Goal: Navigation & Orientation: Go to known website

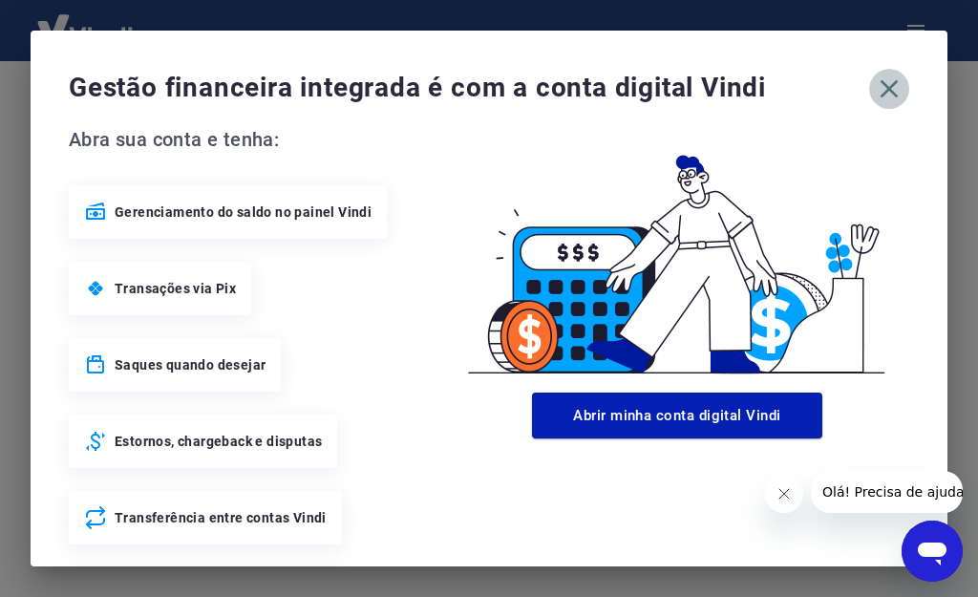
click at [875, 89] on icon "button" at bounding box center [889, 89] width 31 height 31
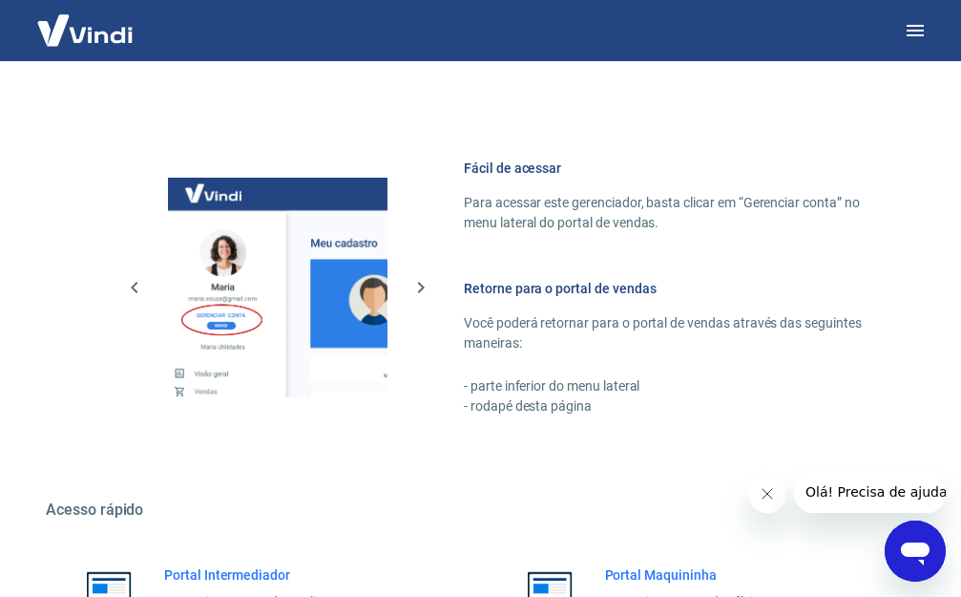
scroll to position [1148, 0]
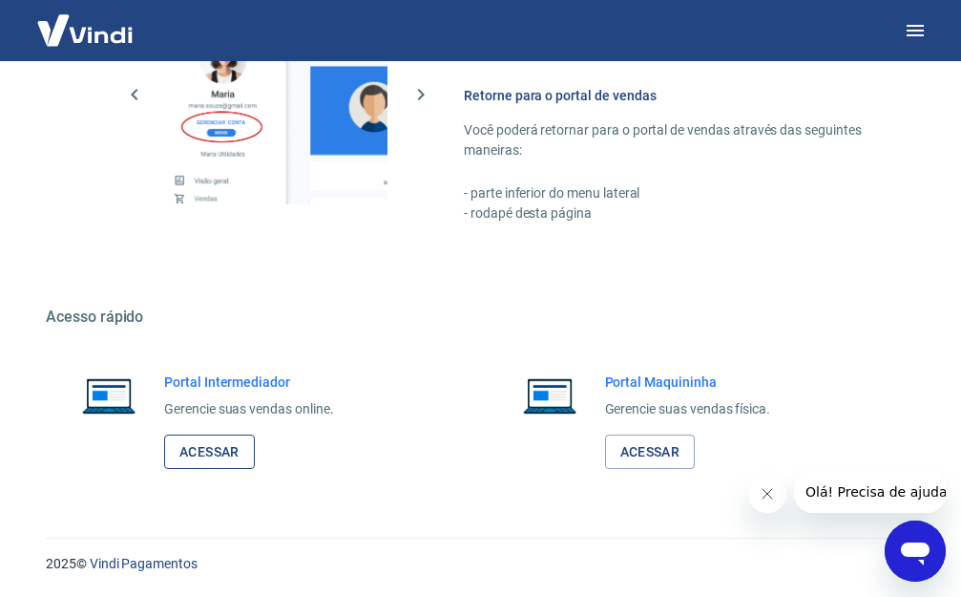
click at [187, 451] on link "Acessar" at bounding box center [209, 451] width 91 height 35
